Goal: Transaction & Acquisition: Purchase product/service

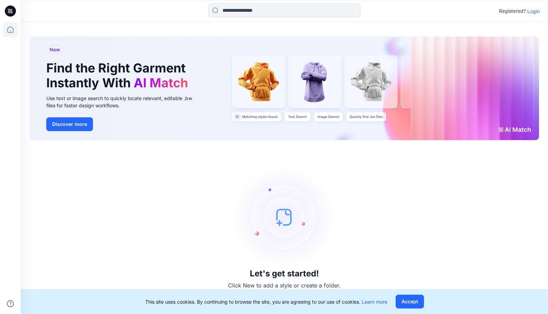
click at [532, 11] on p "Login" at bounding box center [533, 11] width 12 height 7
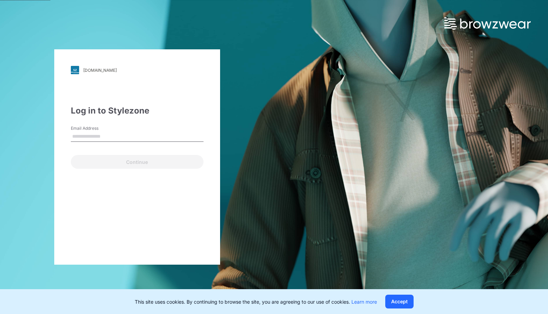
click at [116, 134] on input "Email Address" at bounding box center [137, 137] width 133 height 10
type input "**********"
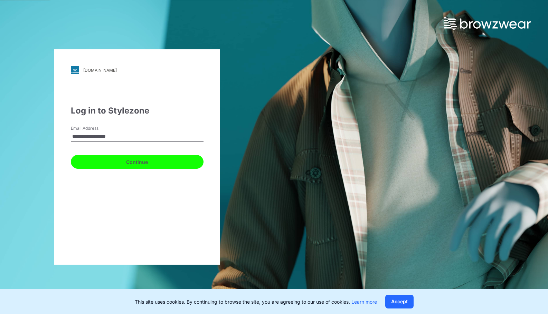
click at [110, 161] on button "Continue" at bounding box center [137, 162] width 133 height 14
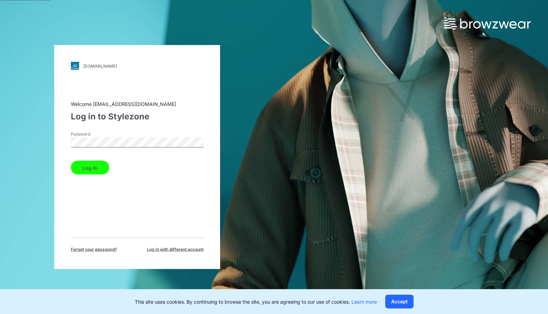
click at [92, 174] on button "Log in" at bounding box center [90, 168] width 38 height 14
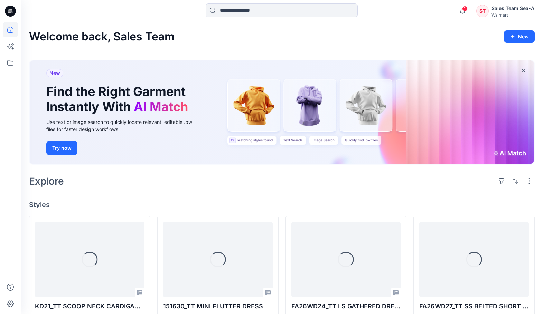
scroll to position [104, 0]
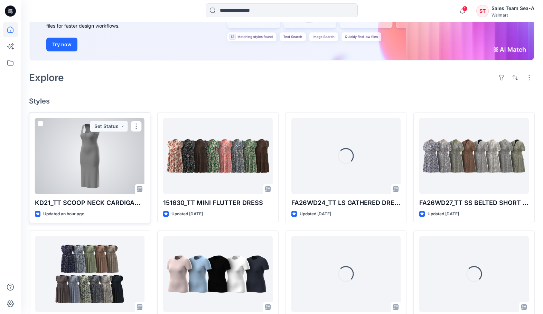
click at [110, 160] on div at bounding box center [89, 156] width 109 height 76
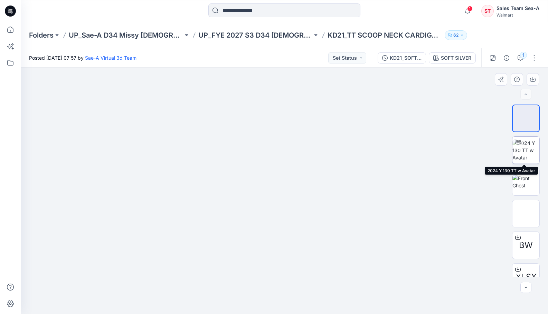
click at [532, 151] on img at bounding box center [525, 151] width 27 height 22
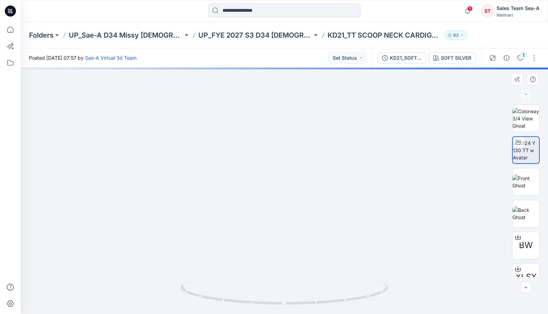
drag, startPoint x: 317, startPoint y: 223, endPoint x: 313, endPoint y: 203, distance: 20.6
